Goal: Task Accomplishment & Management: Use online tool/utility

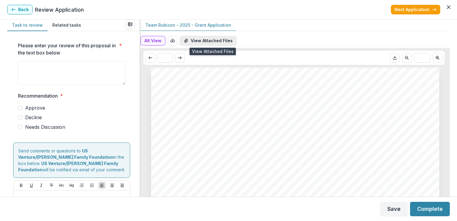
click at [207, 40] on button "View Attached Files" at bounding box center [208, 41] width 57 height 10
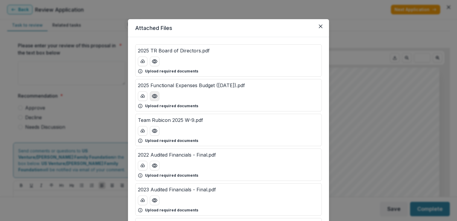
click at [152, 96] on icon "Preview 2025 Functional Expenses Budget (2025.05.20).pdf" at bounding box center [155, 96] width 6 height 6
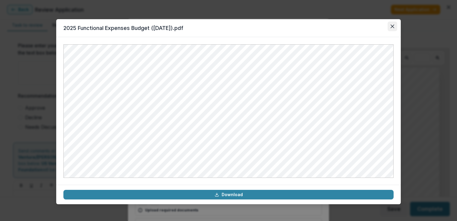
click at [393, 26] on icon "Close" at bounding box center [392, 27] width 4 height 4
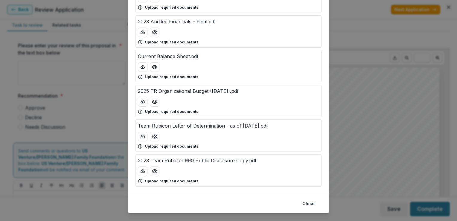
scroll to position [168, 0]
click at [152, 101] on icon "Preview 2025 TR Organizational Budget (2025.05.20).pdf" at bounding box center [154, 102] width 5 height 4
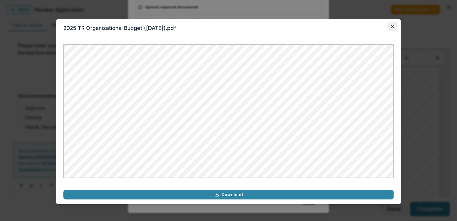
click at [393, 25] on icon "Close" at bounding box center [392, 27] width 4 height 4
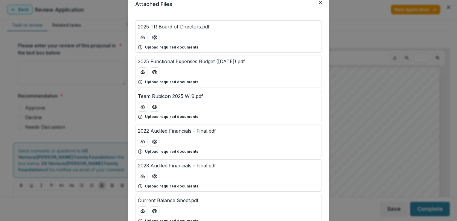
scroll to position [0, 0]
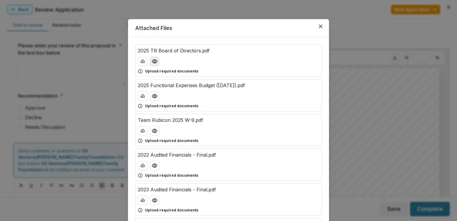
click at [152, 64] on icon "Preview 2025 TR Board of Directors.pdf" at bounding box center [155, 61] width 6 height 6
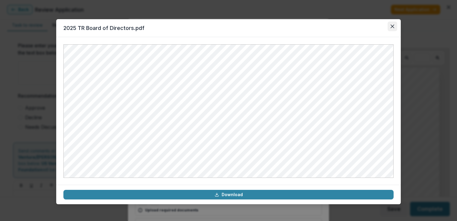
click at [390, 28] on button "Close" at bounding box center [392, 27] width 10 height 10
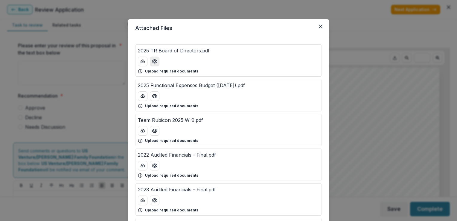
click at [155, 65] on button "Preview 2025 TR Board of Directors.pdf" at bounding box center [155, 62] width 10 height 10
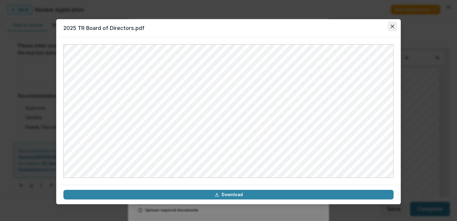
click at [392, 25] on icon "Close" at bounding box center [392, 27] width 4 height 4
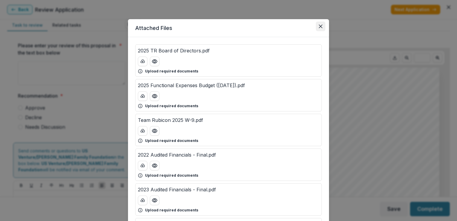
click at [318, 28] on button "Close" at bounding box center [321, 27] width 10 height 10
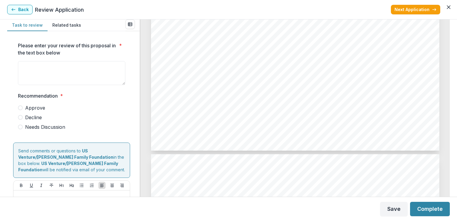
scroll to position [1142, 0]
